Goal: Information Seeking & Learning: Learn about a topic

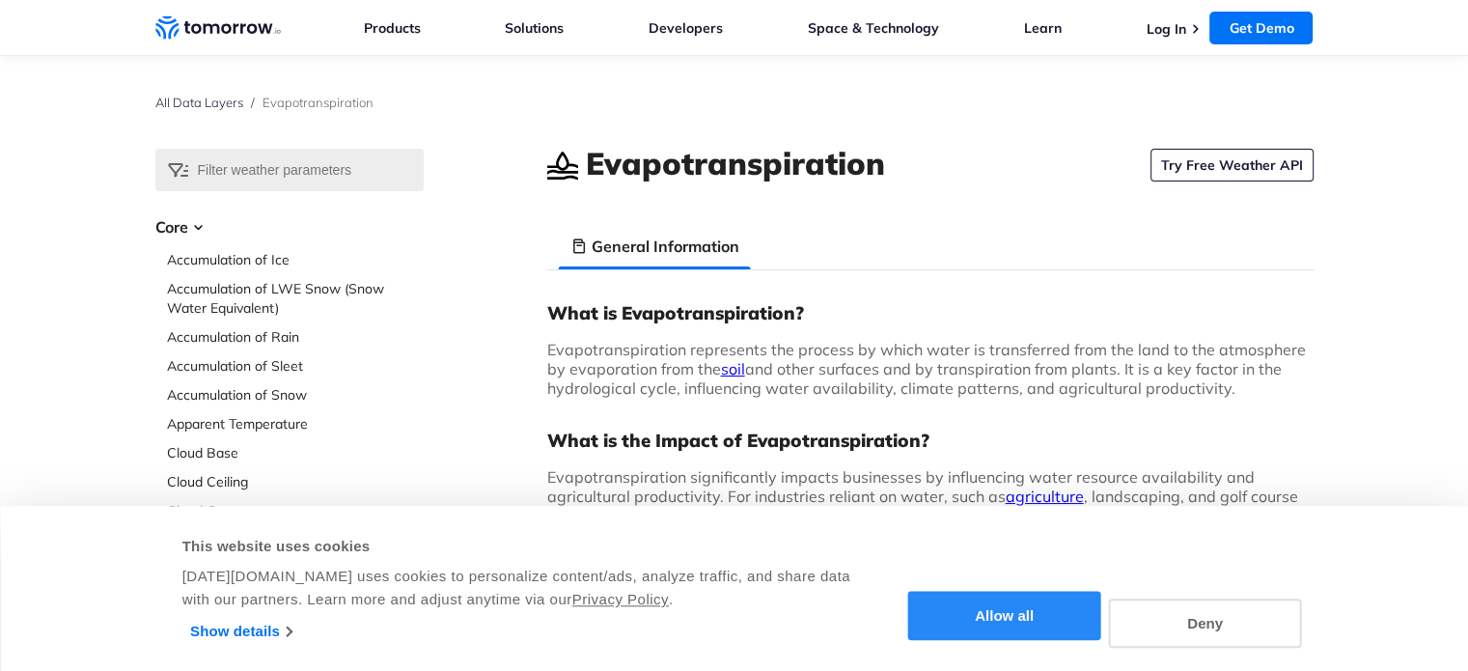
click at [1015, 604] on button "Allow all" at bounding box center [1004, 616] width 193 height 49
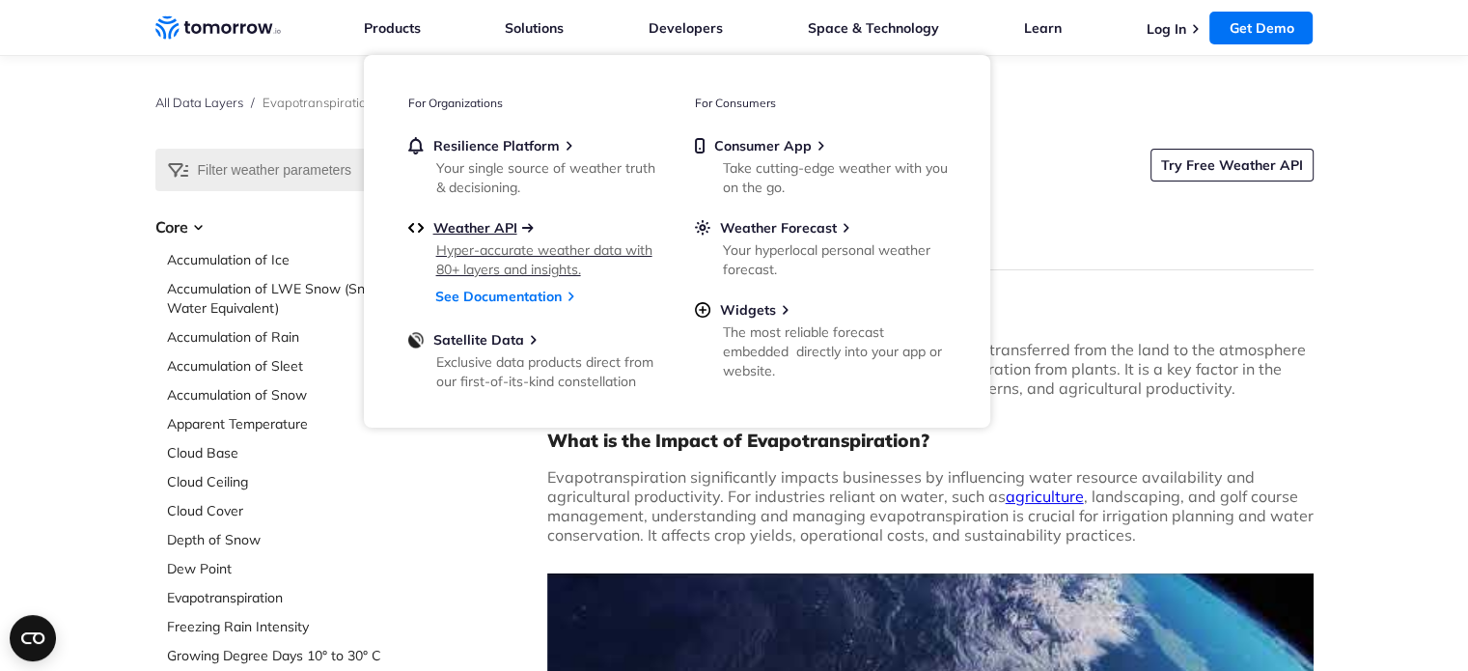
click at [506, 229] on span "Weather API" at bounding box center [475, 227] width 84 height 17
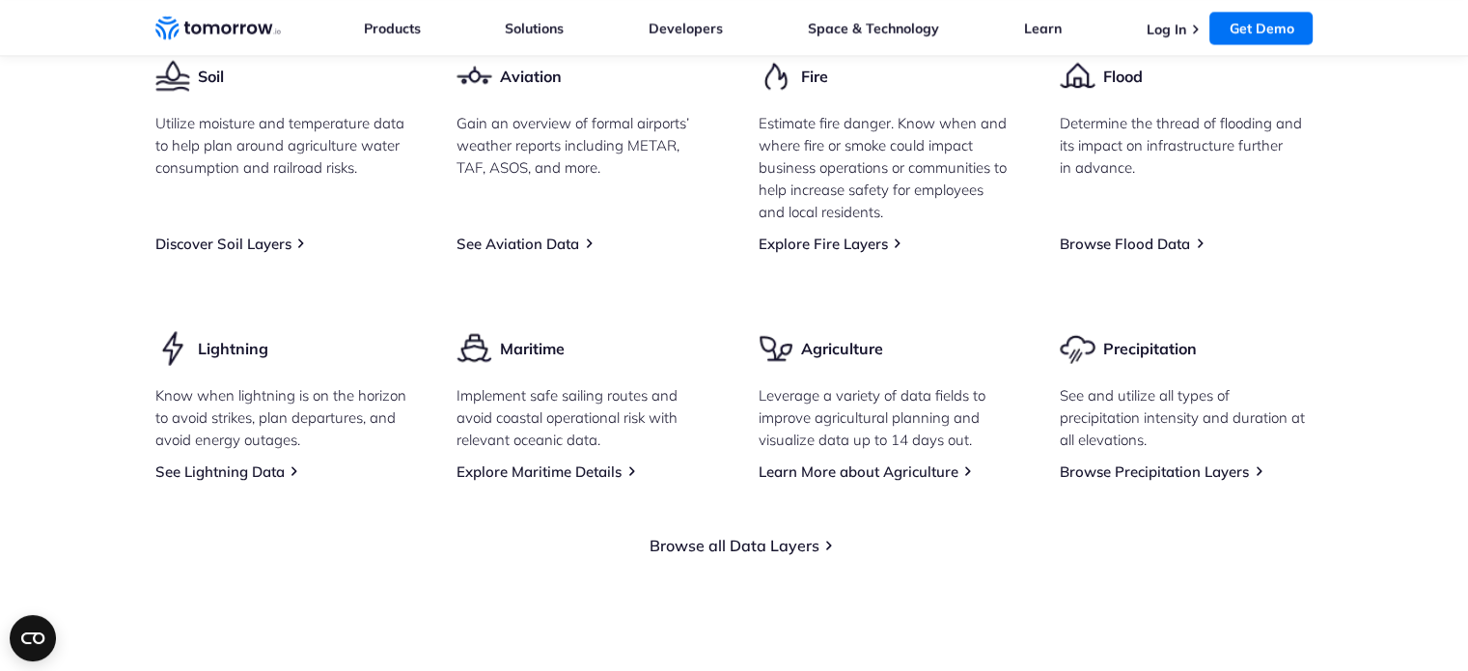
scroll to position [2799, 0]
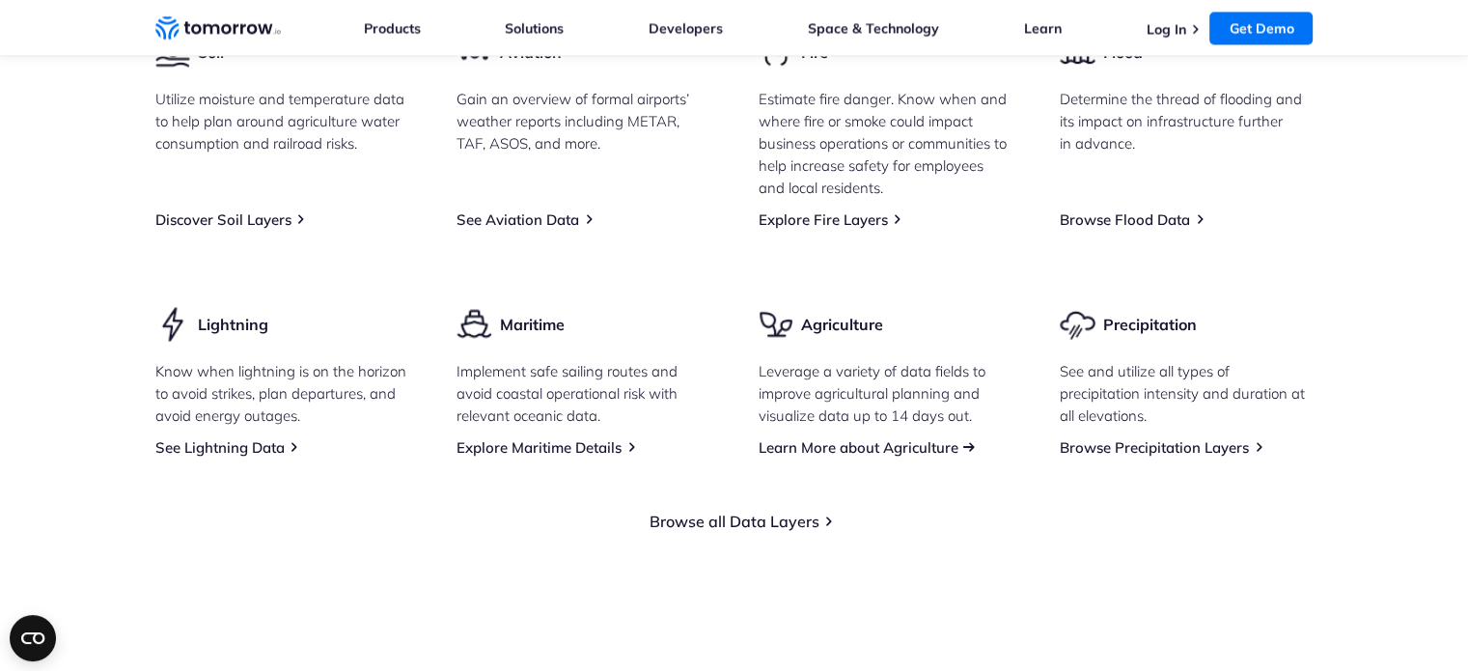
click at [866, 456] on link "Learn More about Agriculture" at bounding box center [859, 447] width 200 height 18
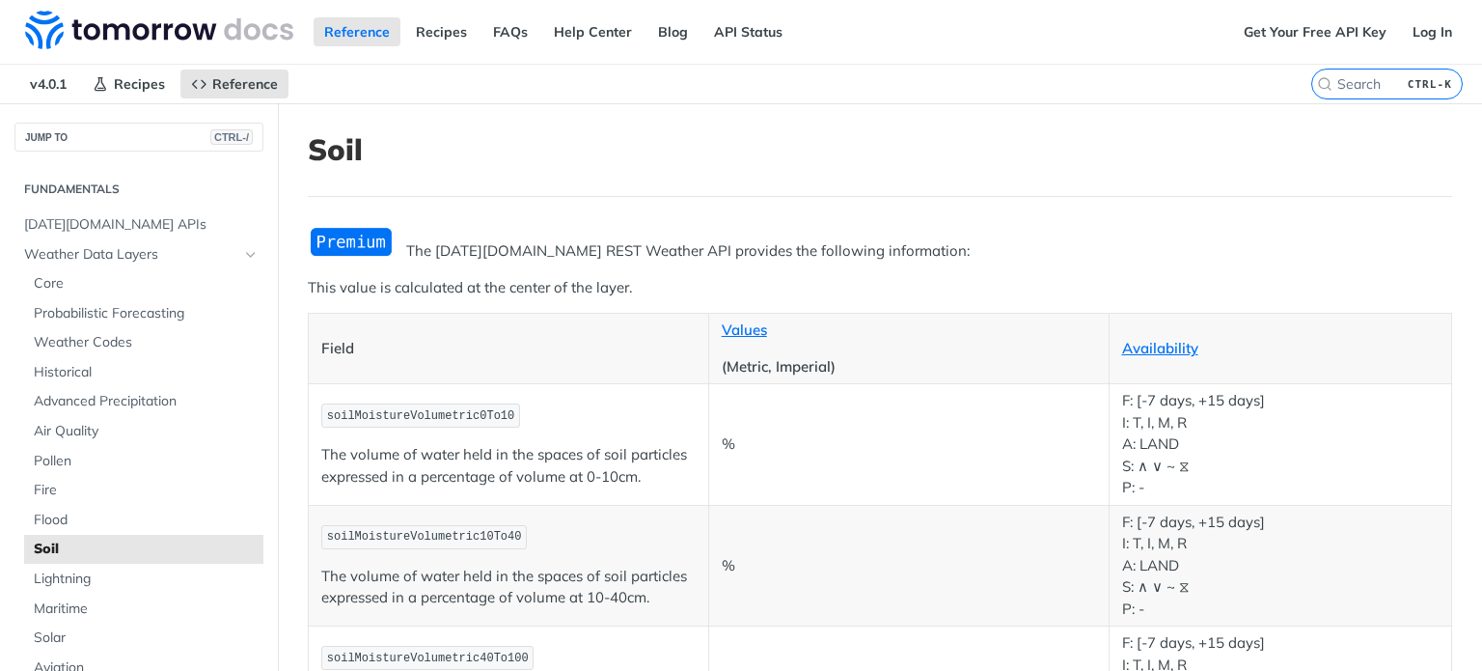
click at [360, 238] on img "Expand image" at bounding box center [351, 242] width 87 height 32
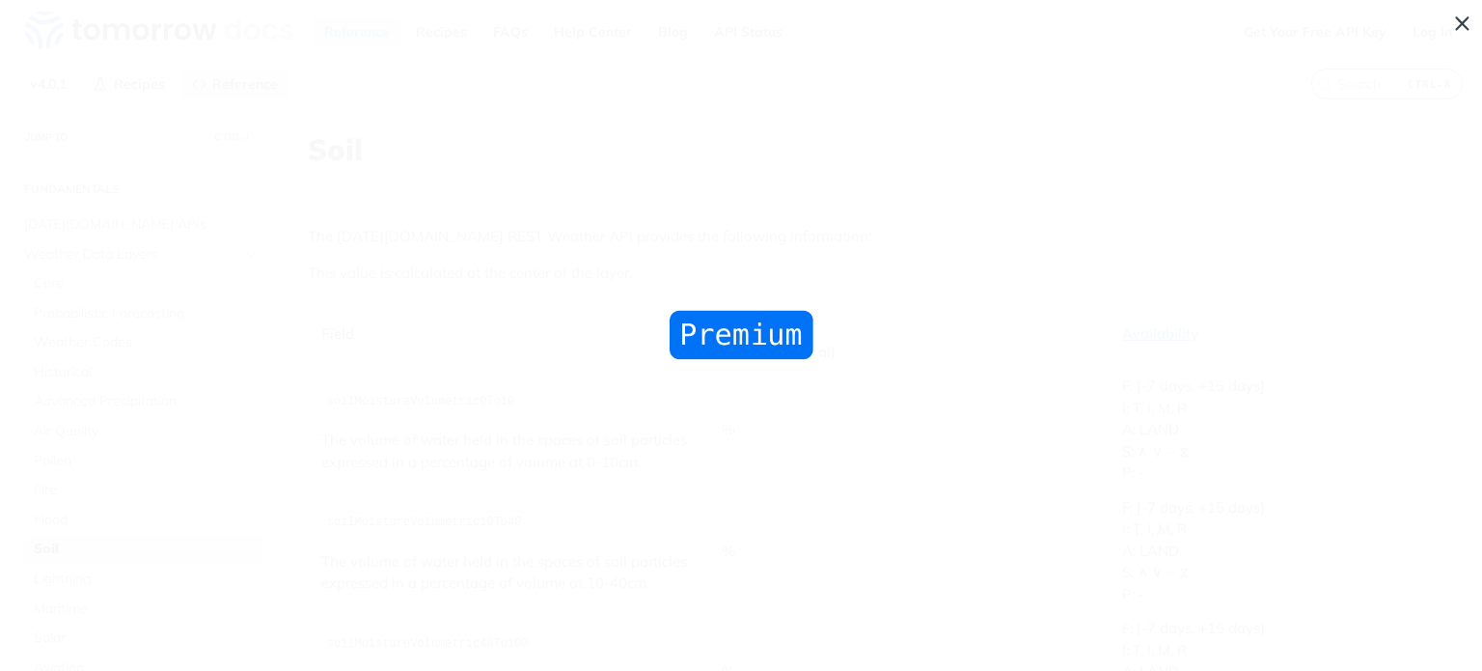
click at [718, 326] on img "Collapse image" at bounding box center [741, 335] width 153 height 57
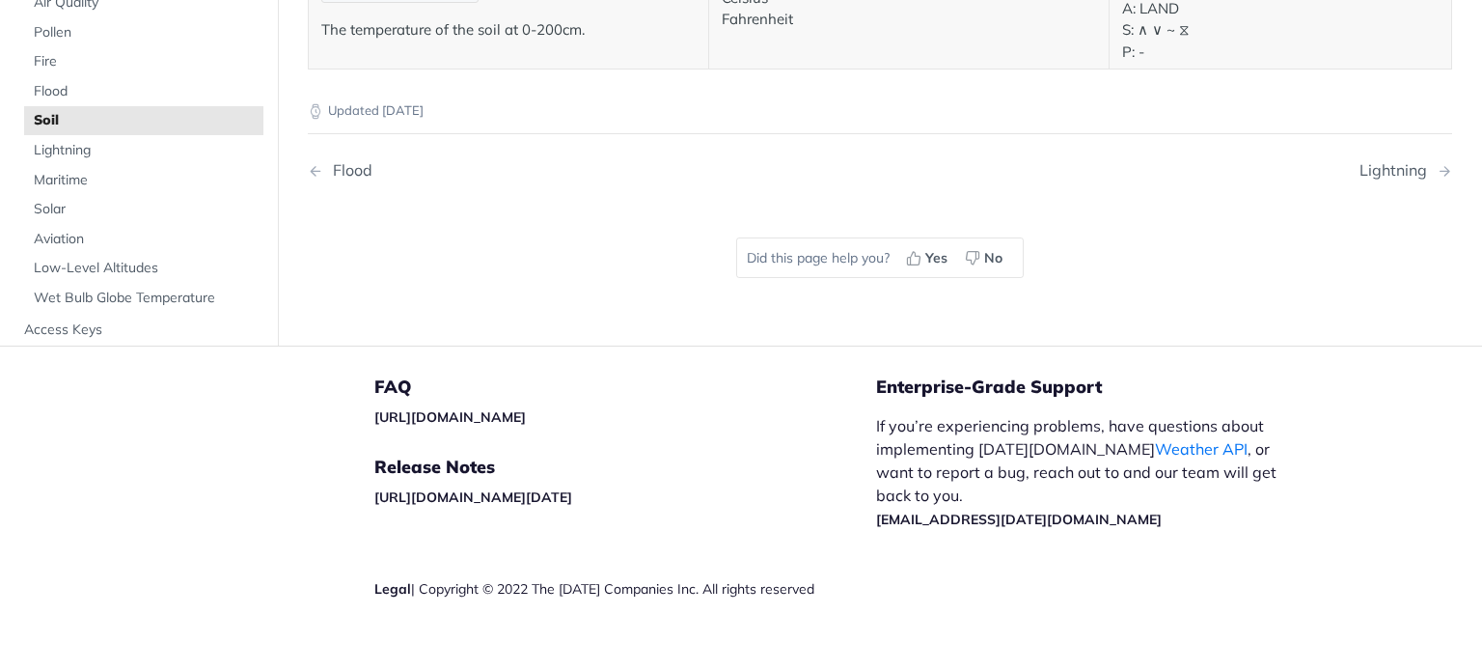
scroll to position [1544, 0]
